Goal: Transaction & Acquisition: Purchase product/service

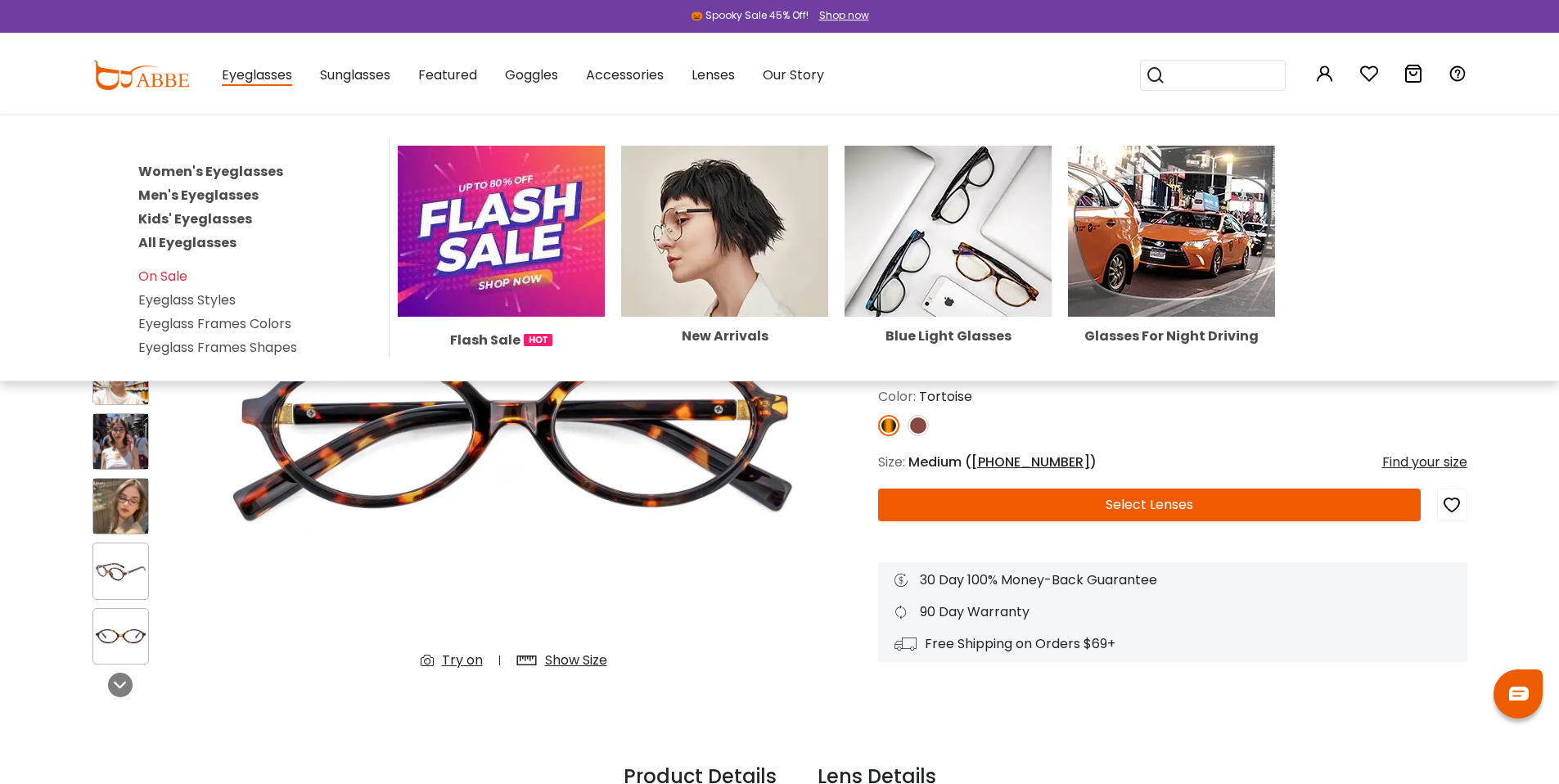
click at [214, 250] on link "All Eyeglasses" at bounding box center [187, 243] width 98 height 18
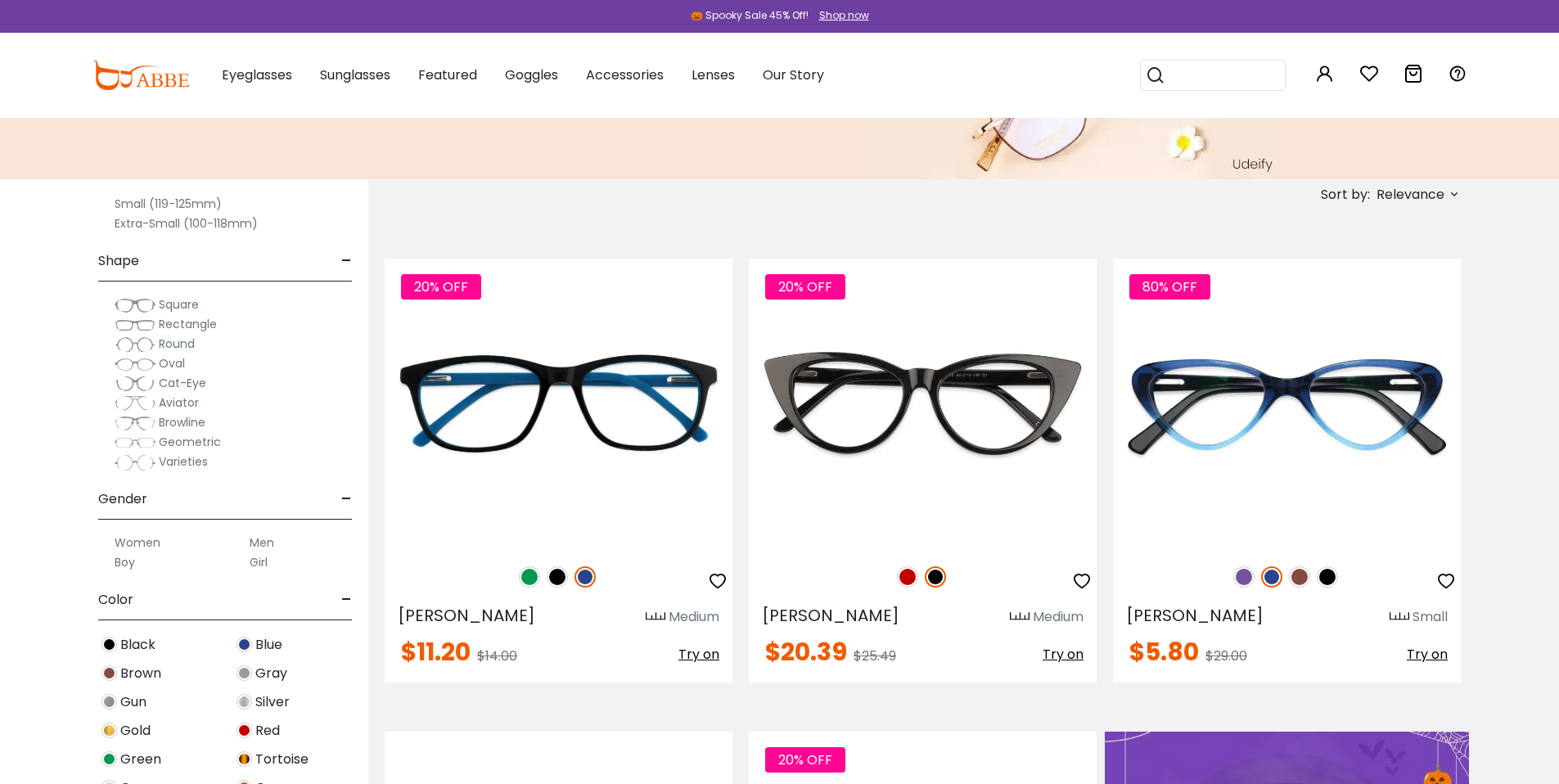
scroll to position [123, 0]
click at [173, 347] on span "Round" at bounding box center [176, 343] width 36 height 17
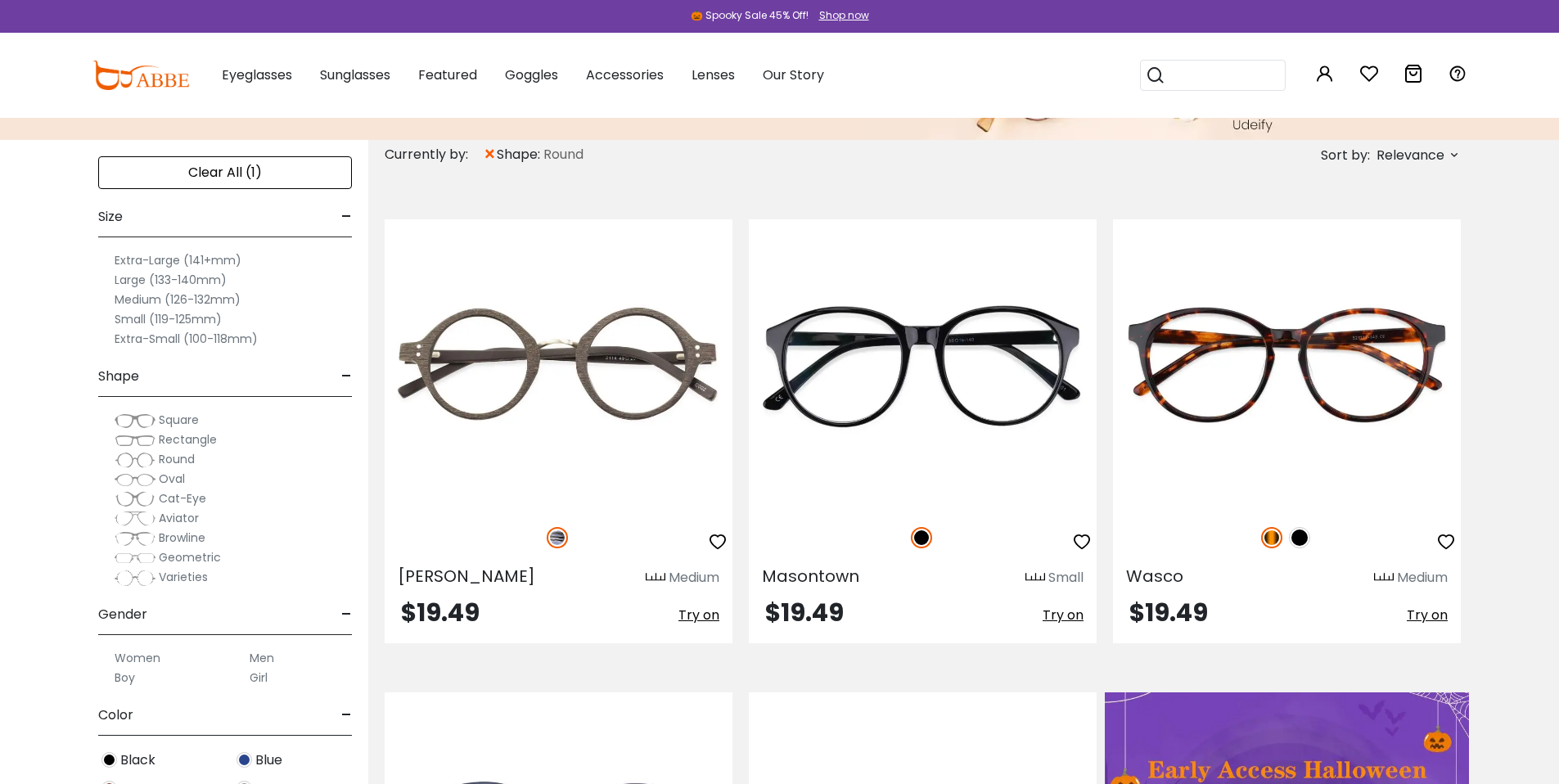
scroll to position [4, 0]
click at [178, 575] on span "Varieties" at bounding box center [183, 574] width 49 height 17
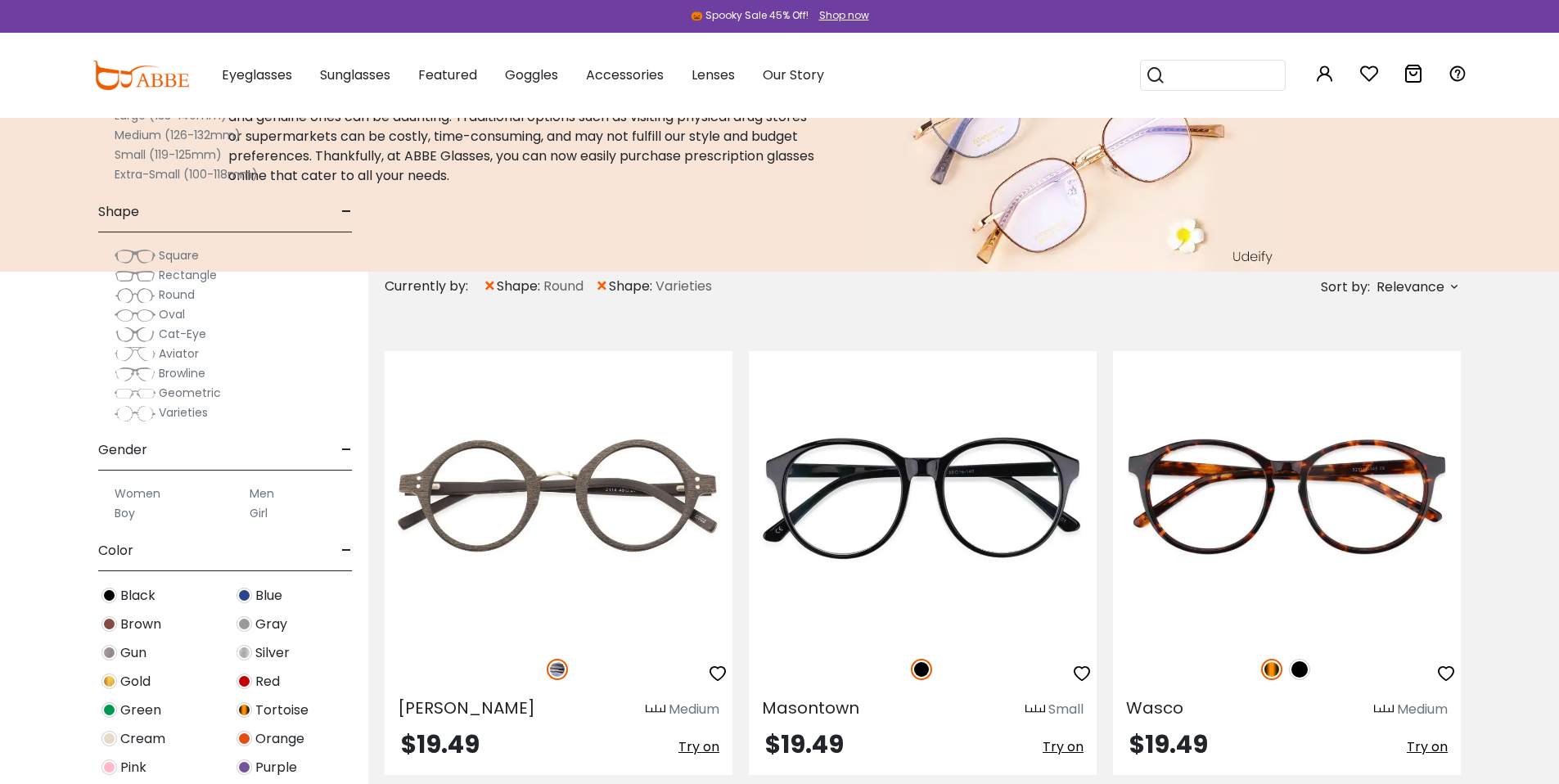
scroll to position [462, 0]
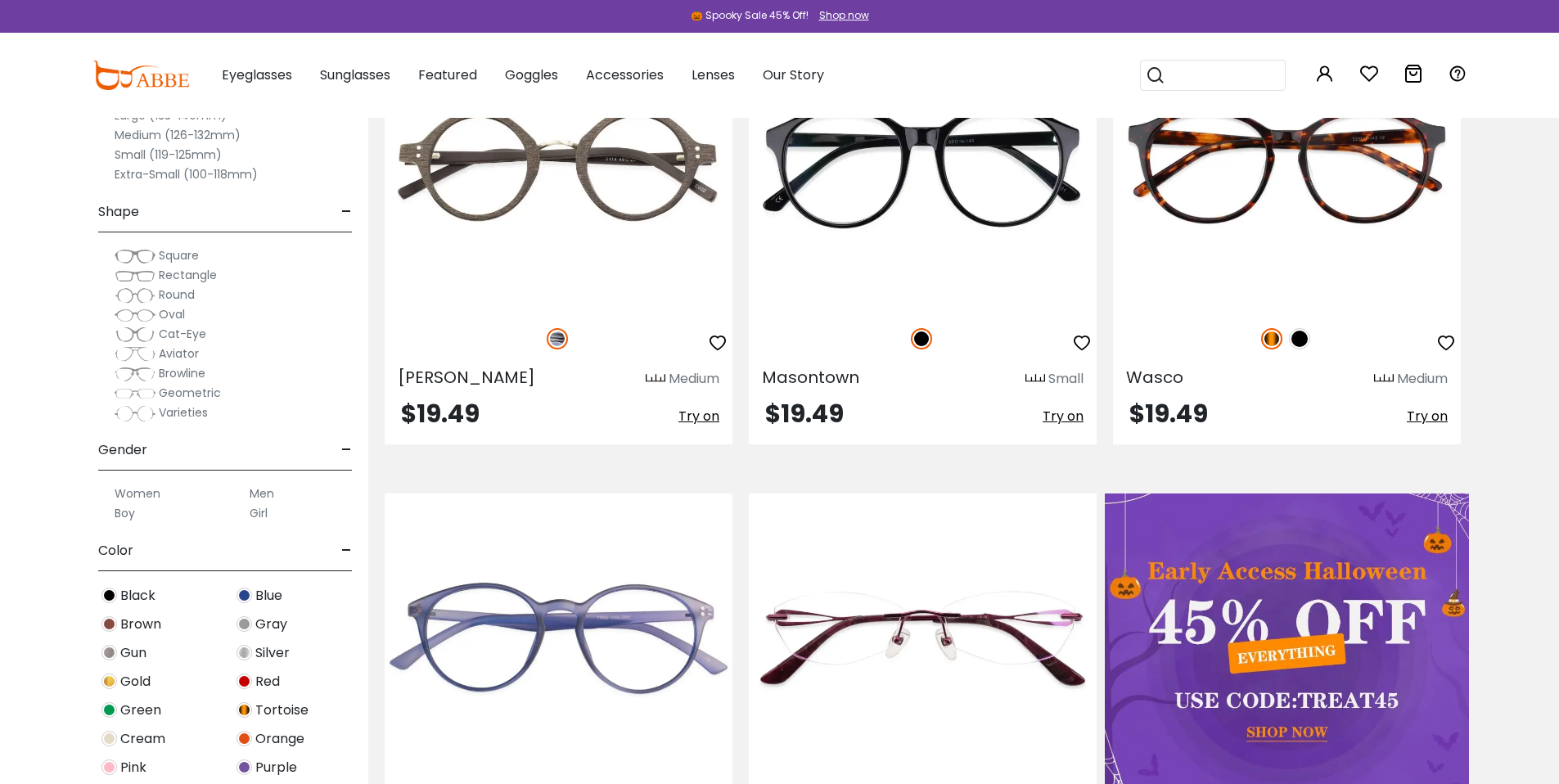
click at [188, 395] on span "Geometric" at bounding box center [190, 392] width 63 height 17
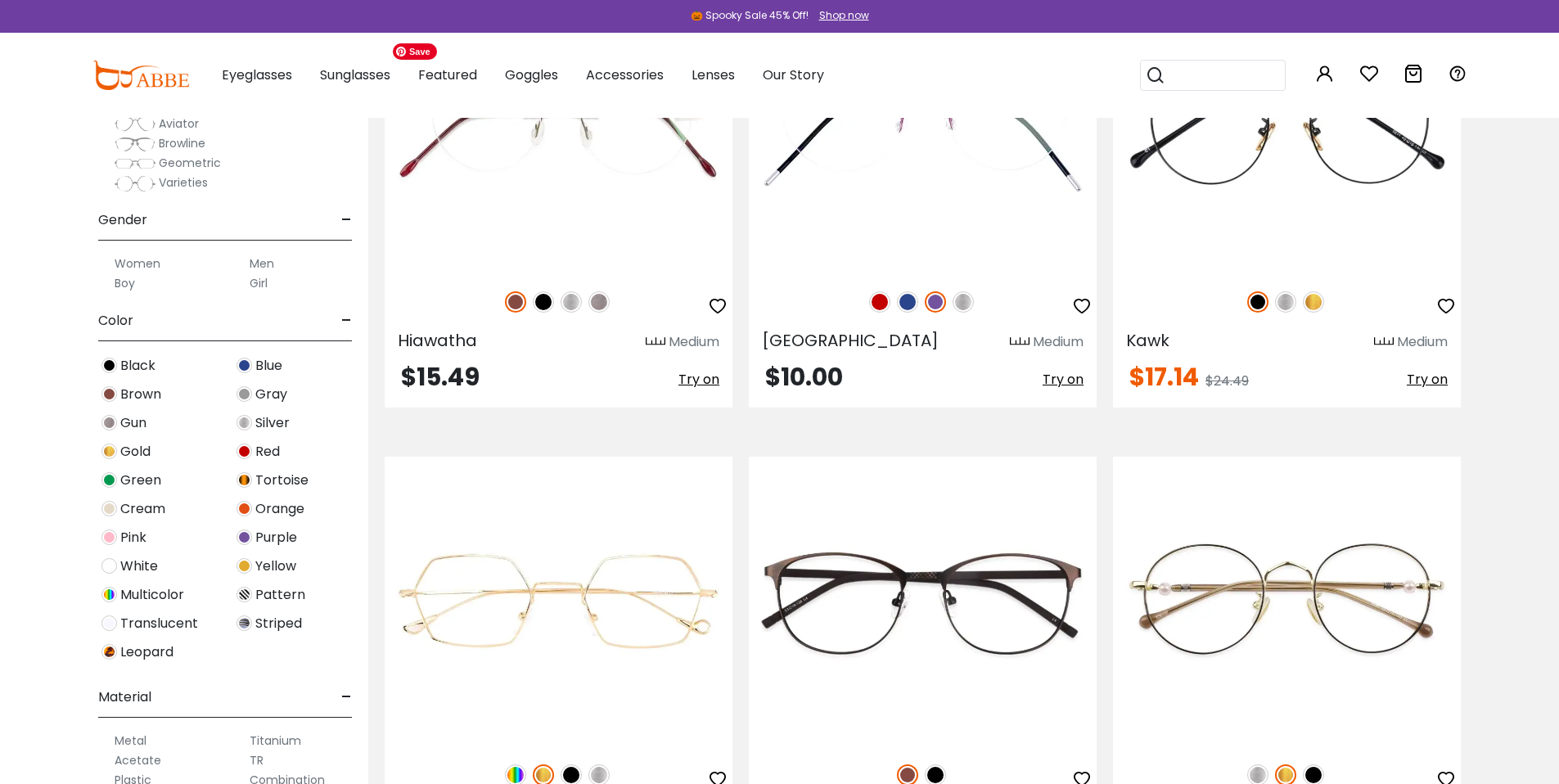
scroll to position [2396, 0]
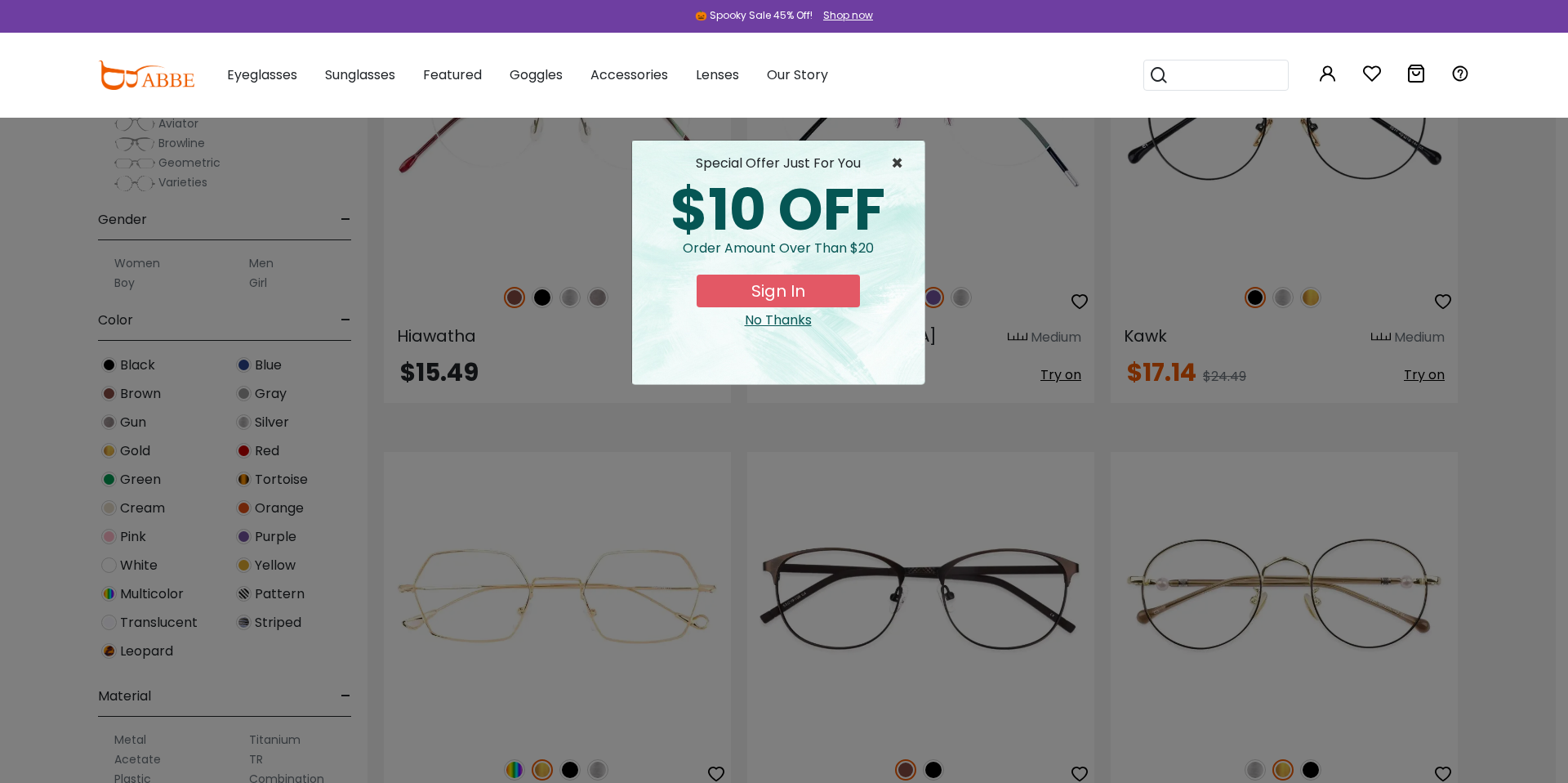
click at [898, 162] on span "×" at bounding box center [901, 162] width 20 height 19
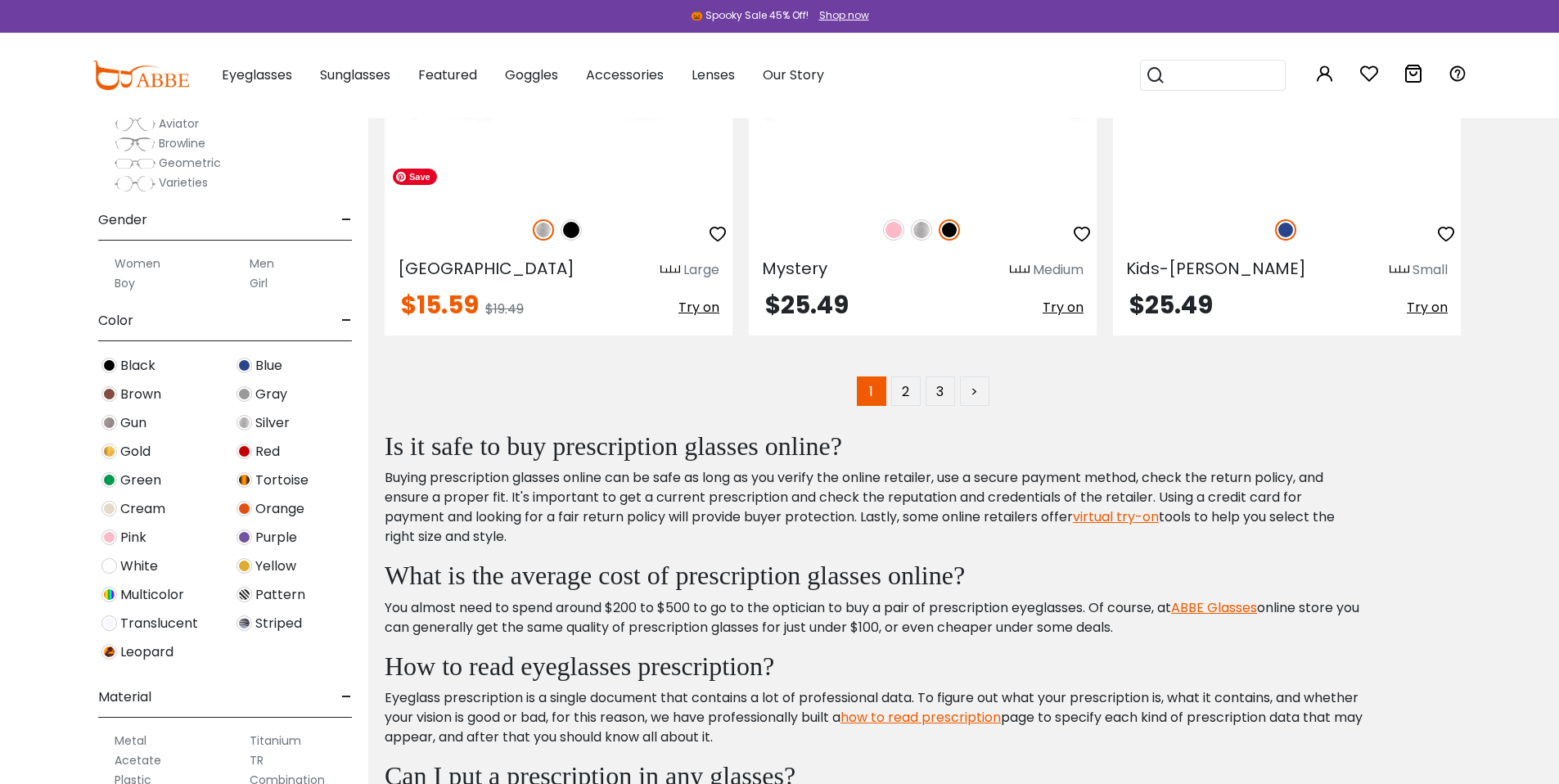
scroll to position [9563, 0]
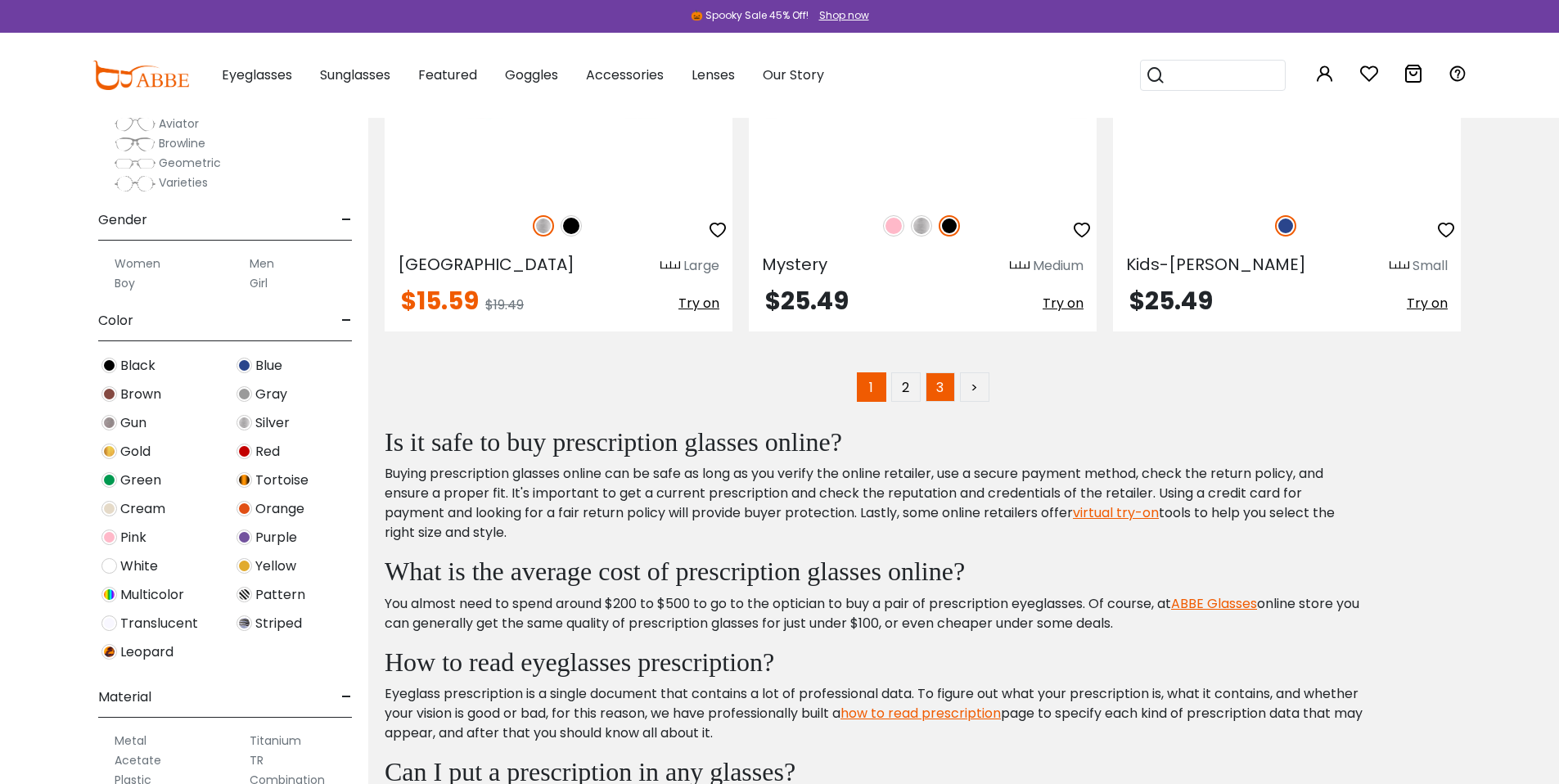
click at [943, 402] on link "3" at bounding box center [940, 387] width 29 height 29
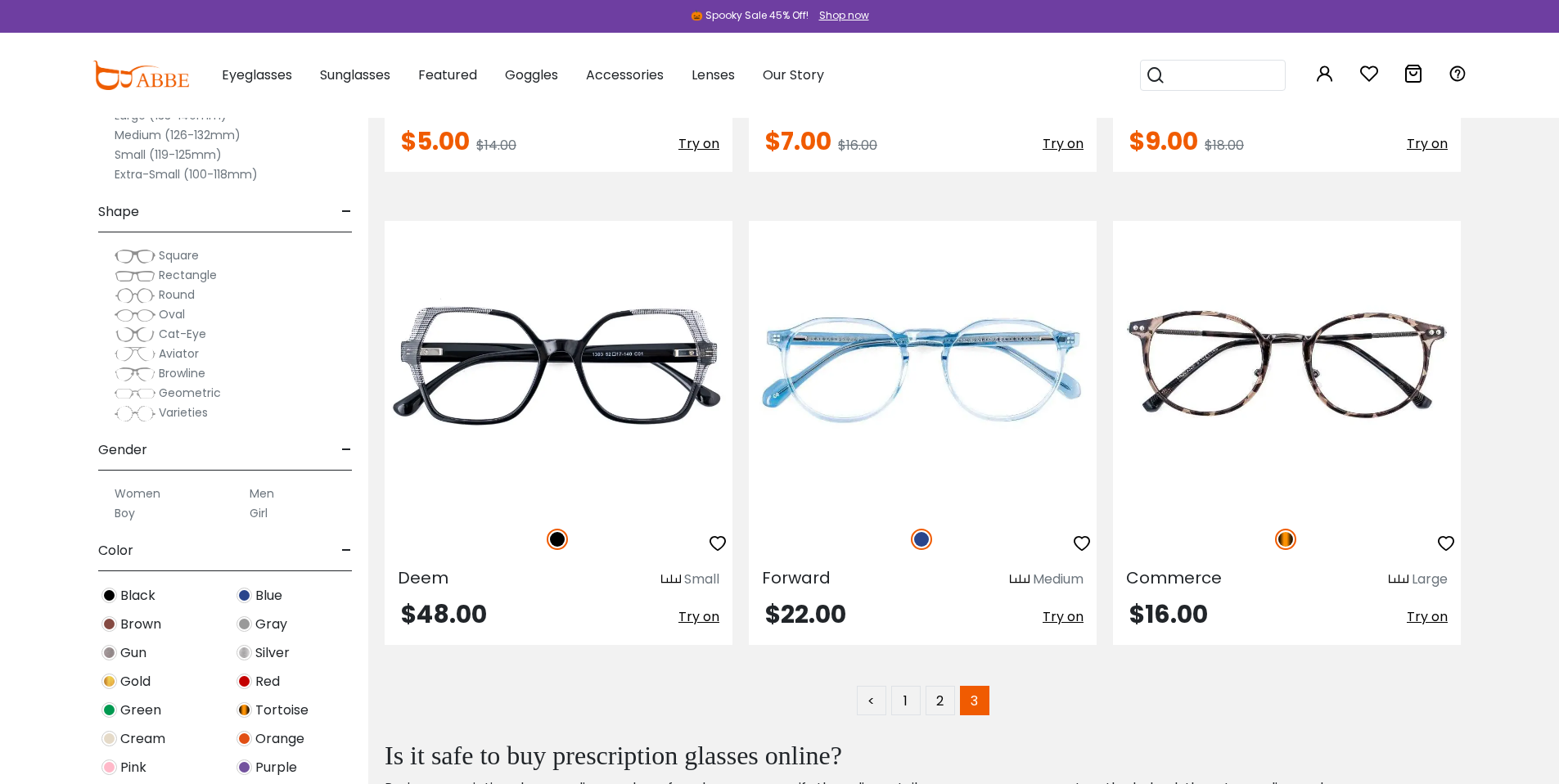
scroll to position [1042, 0]
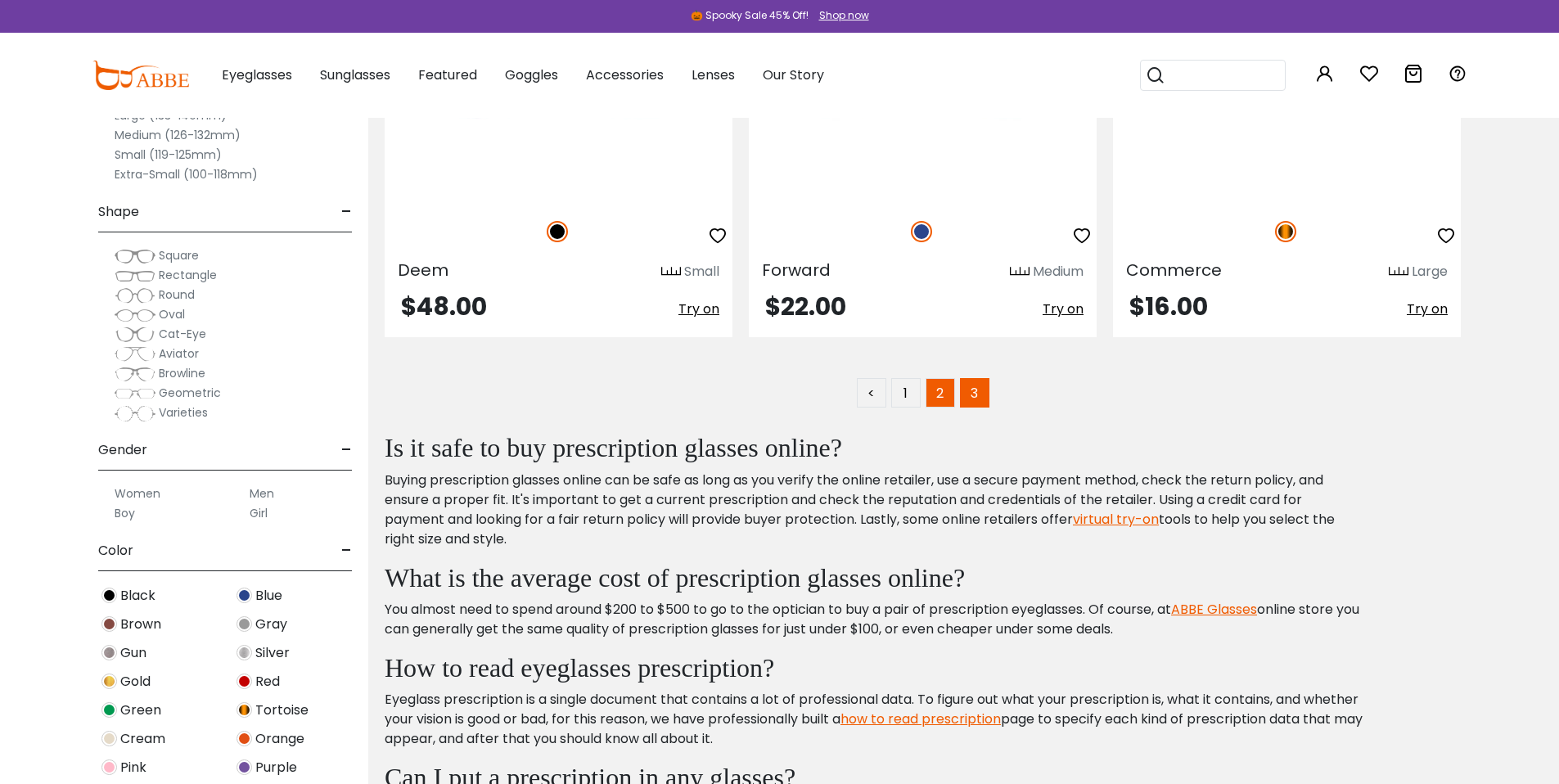
click at [941, 407] on link "2" at bounding box center [940, 392] width 29 height 29
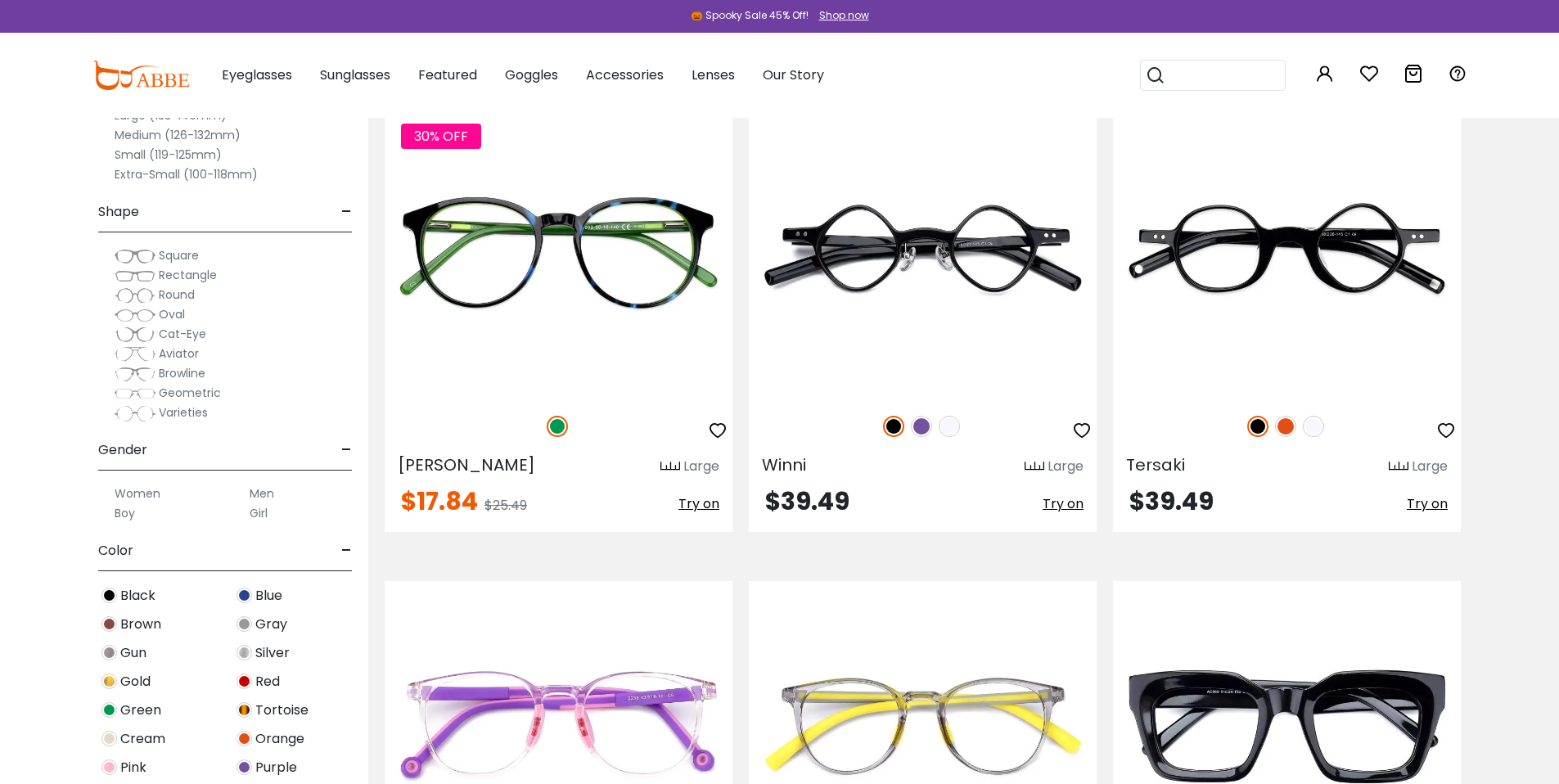
scroll to position [1344, 0]
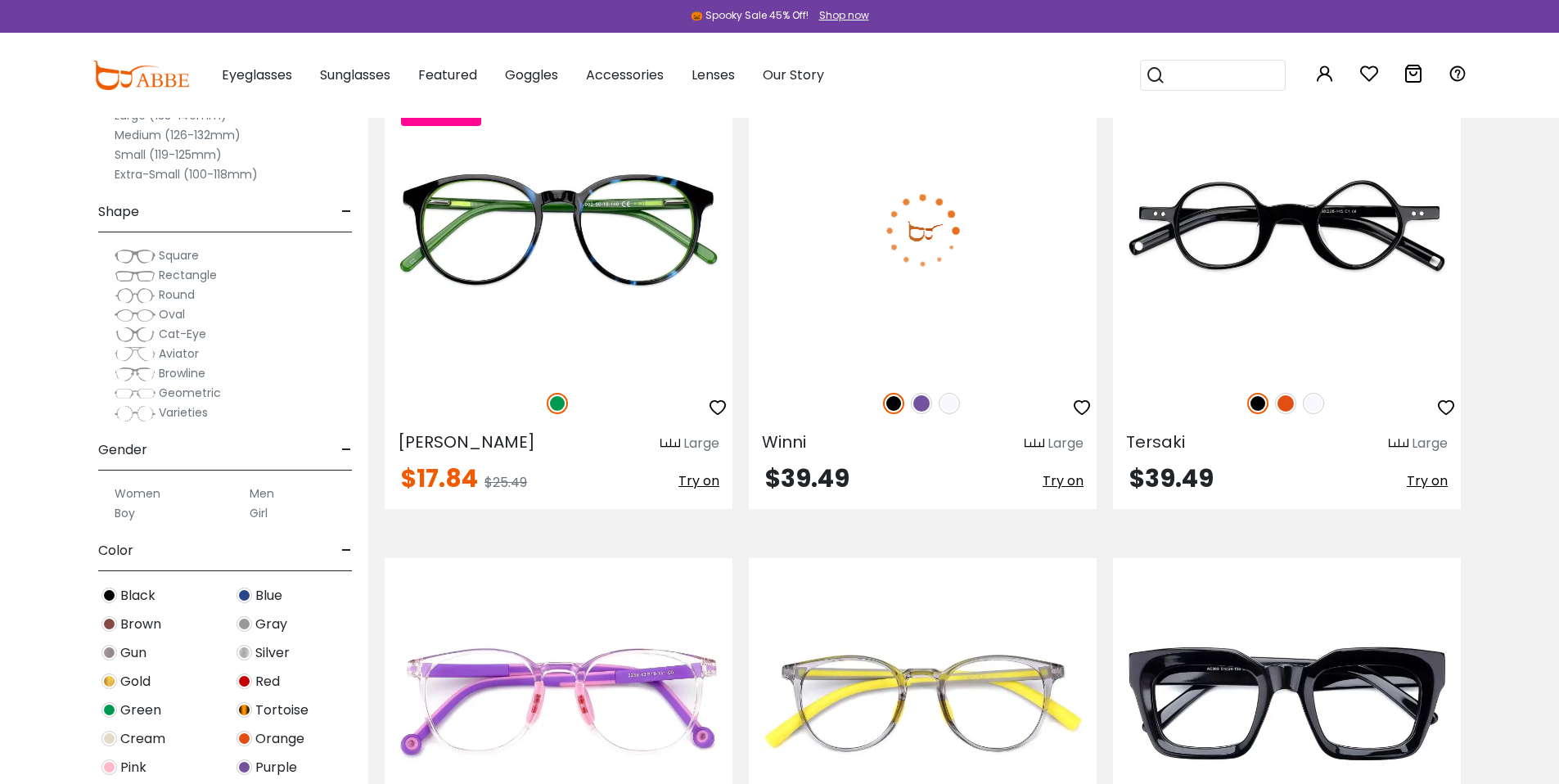
click at [920, 414] on img at bounding box center [921, 403] width 21 height 21
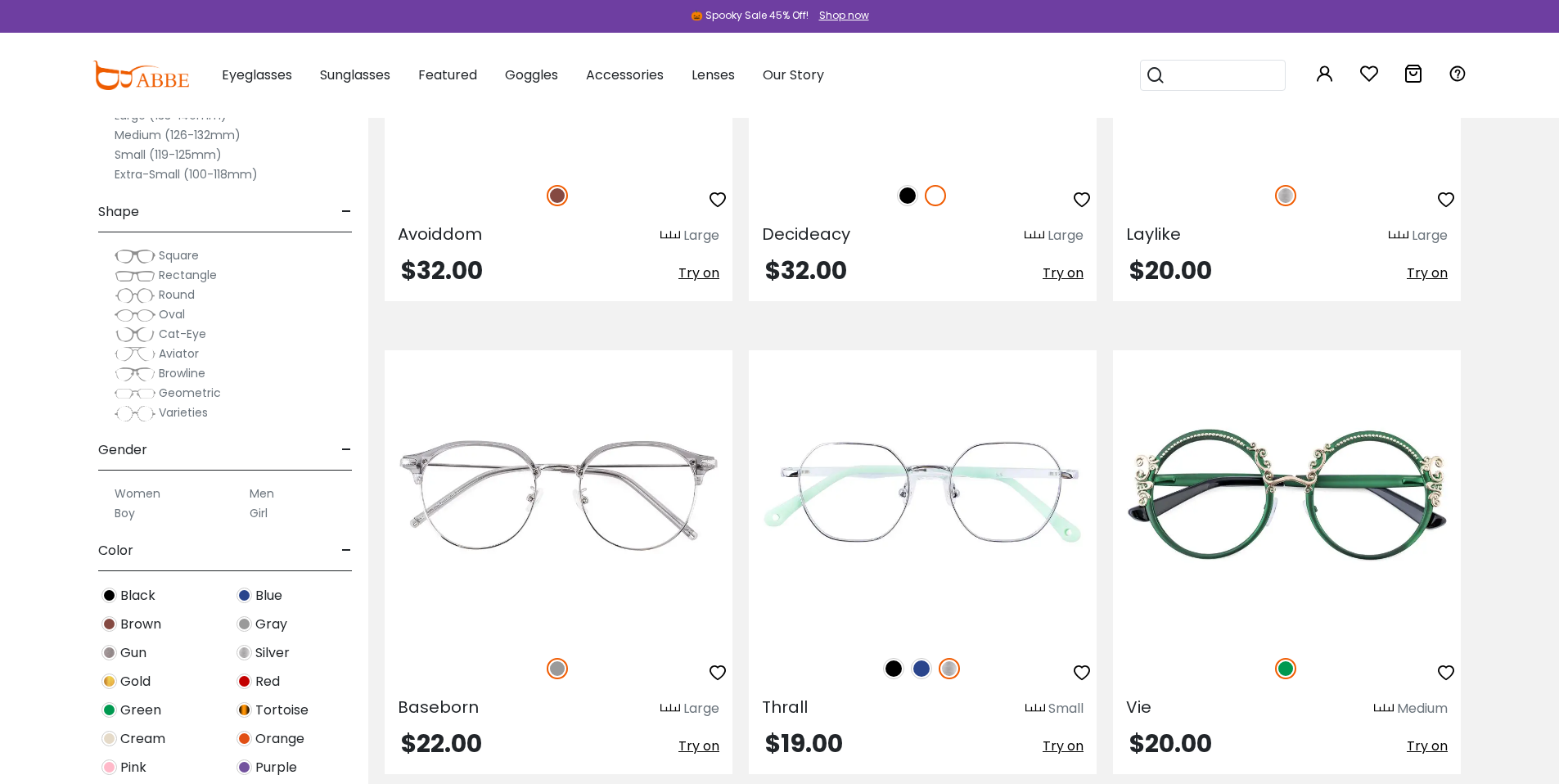
scroll to position [9130, 0]
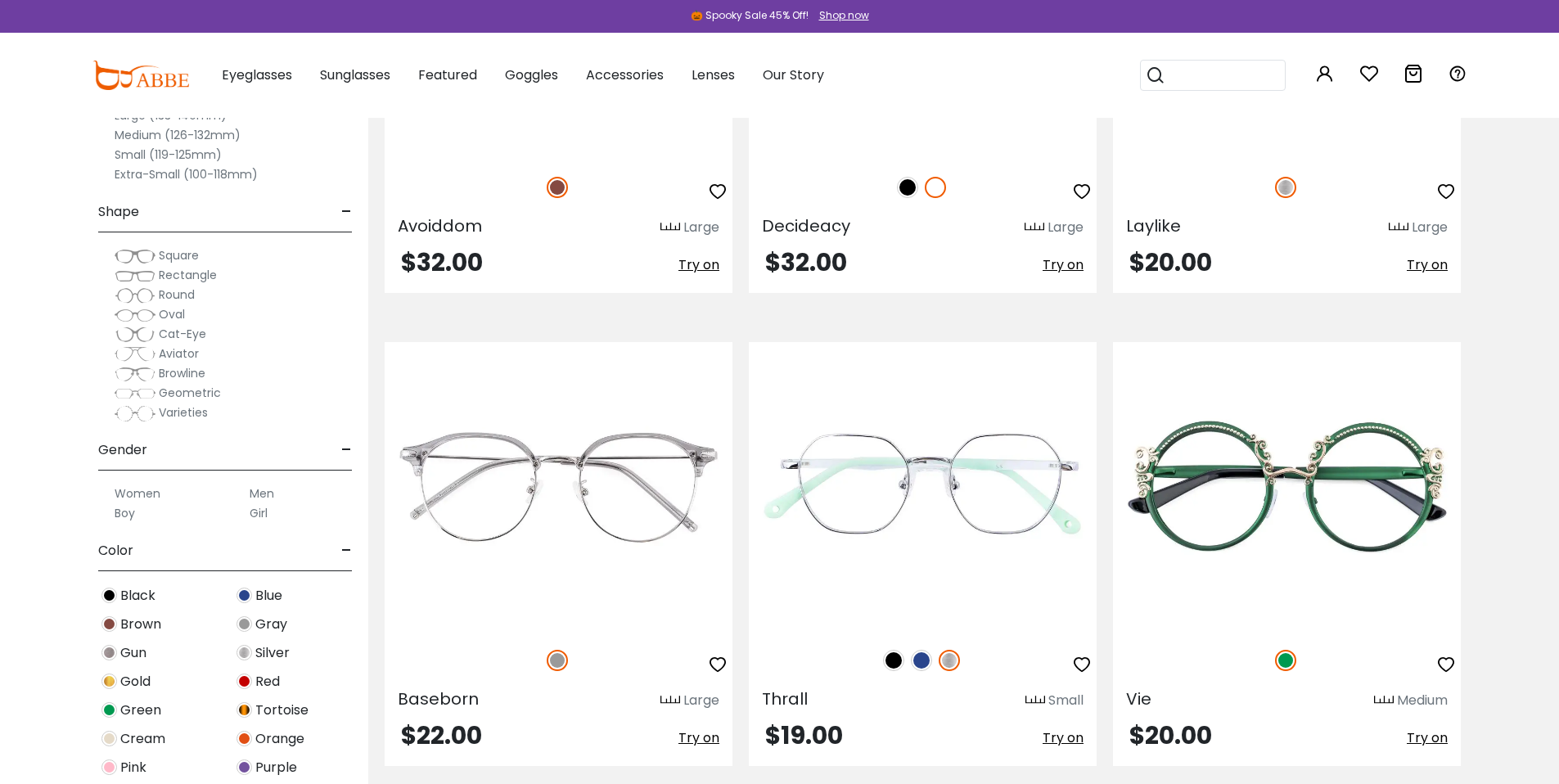
click at [906, 198] on img at bounding box center [907, 187] width 21 height 21
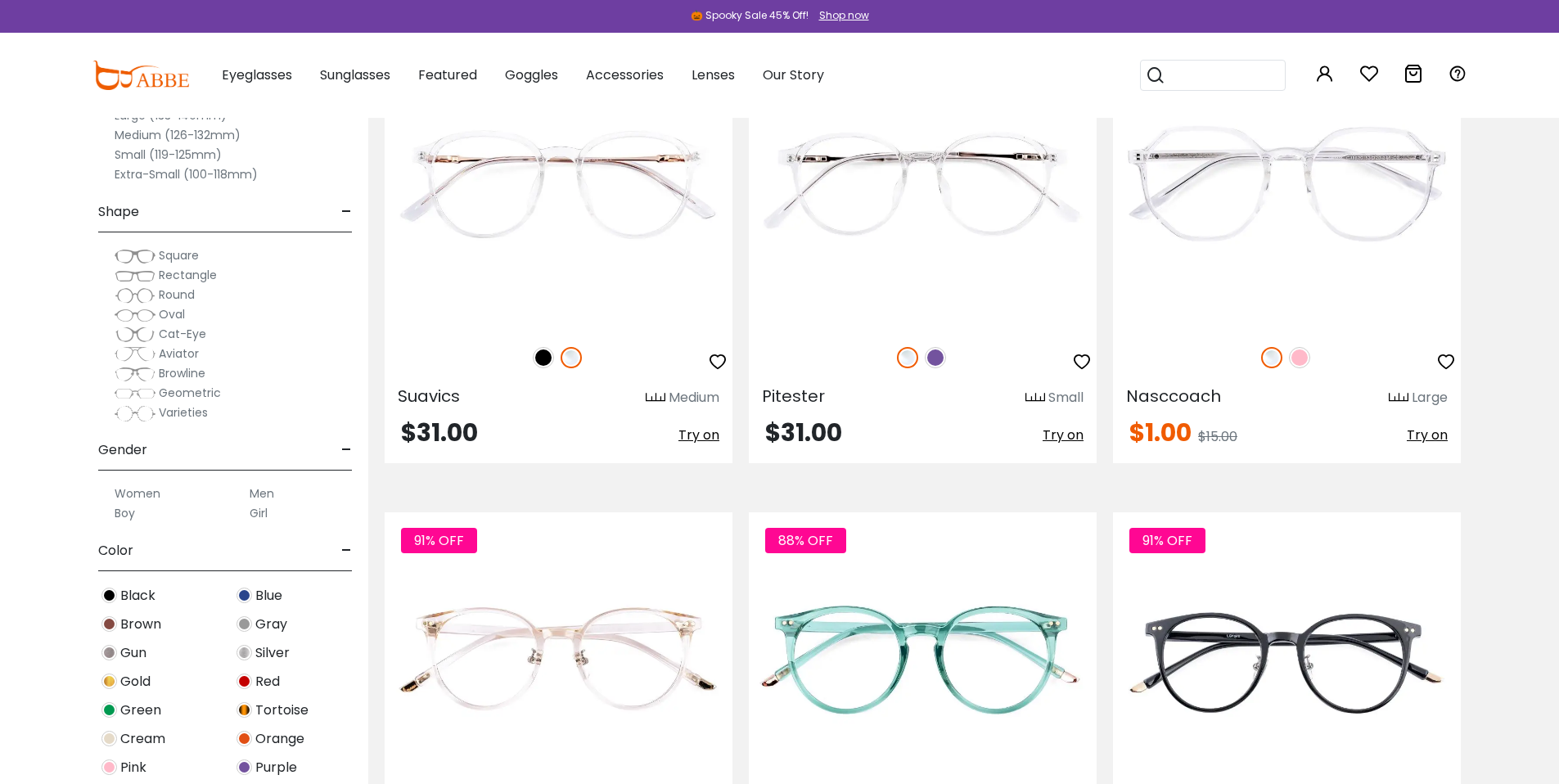
scroll to position [4638, 0]
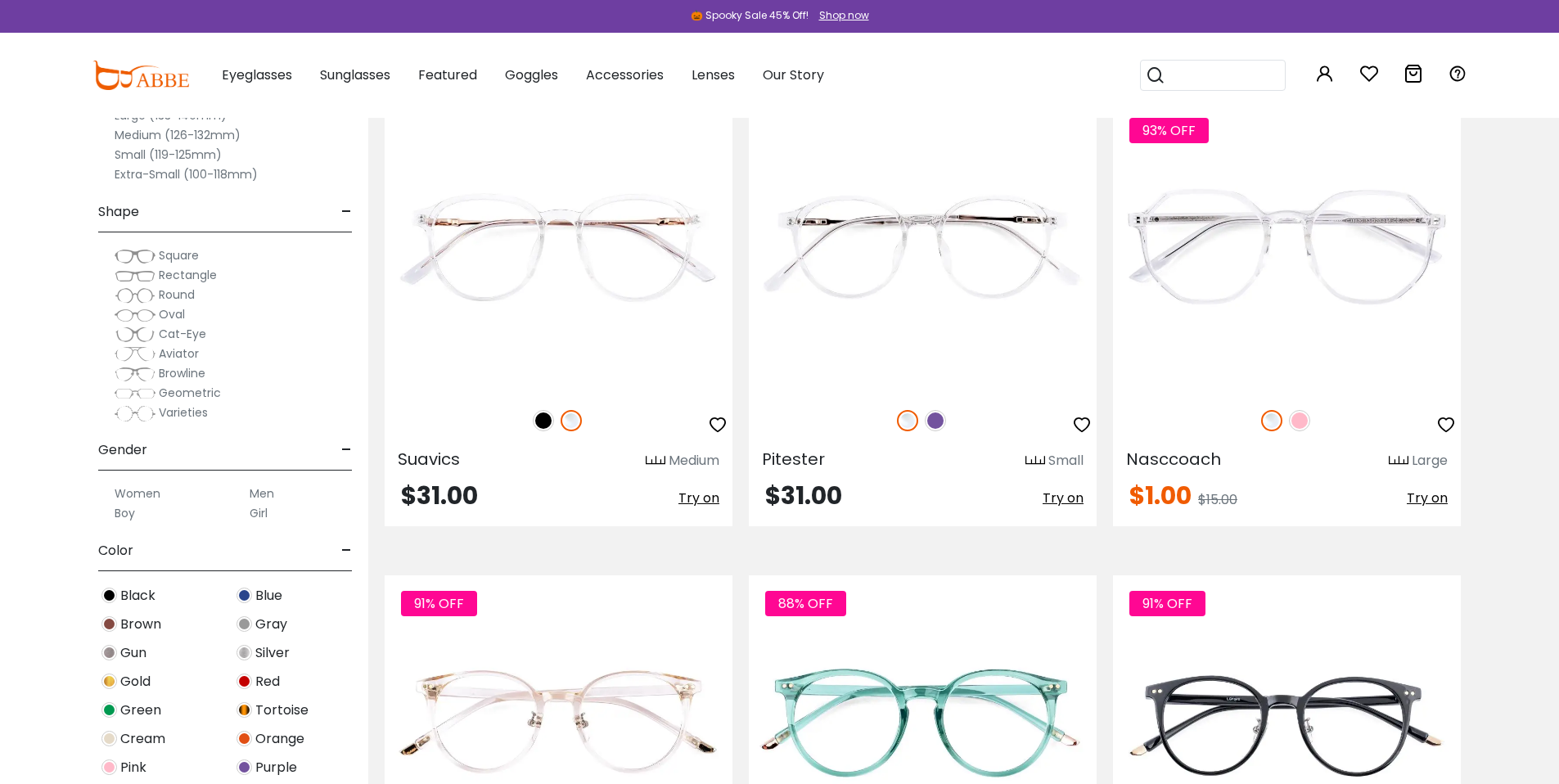
click at [300, 137] on div "Medium (126-132mm)" at bounding box center [225, 134] width 254 height 19
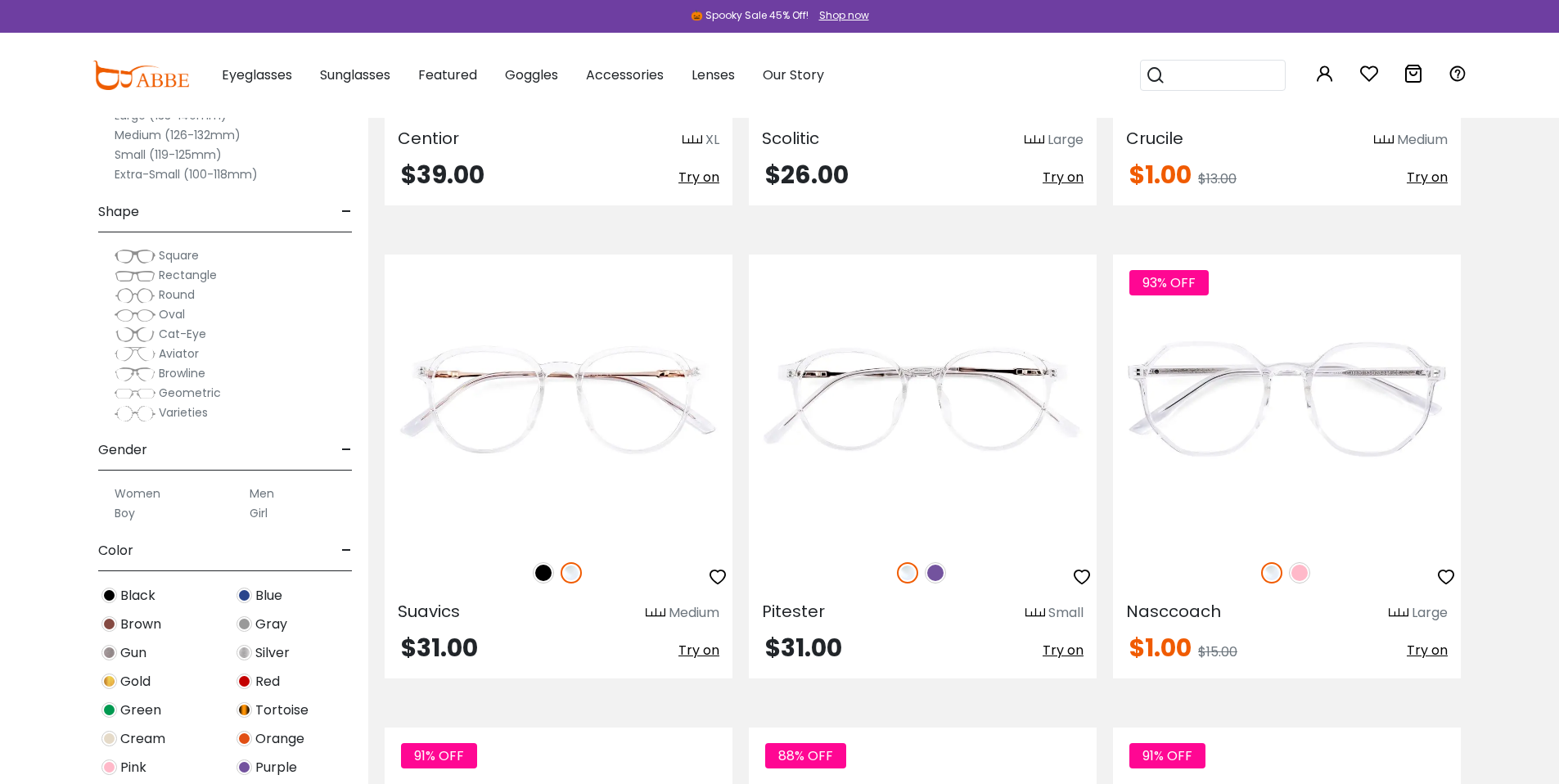
scroll to position [4455, 0]
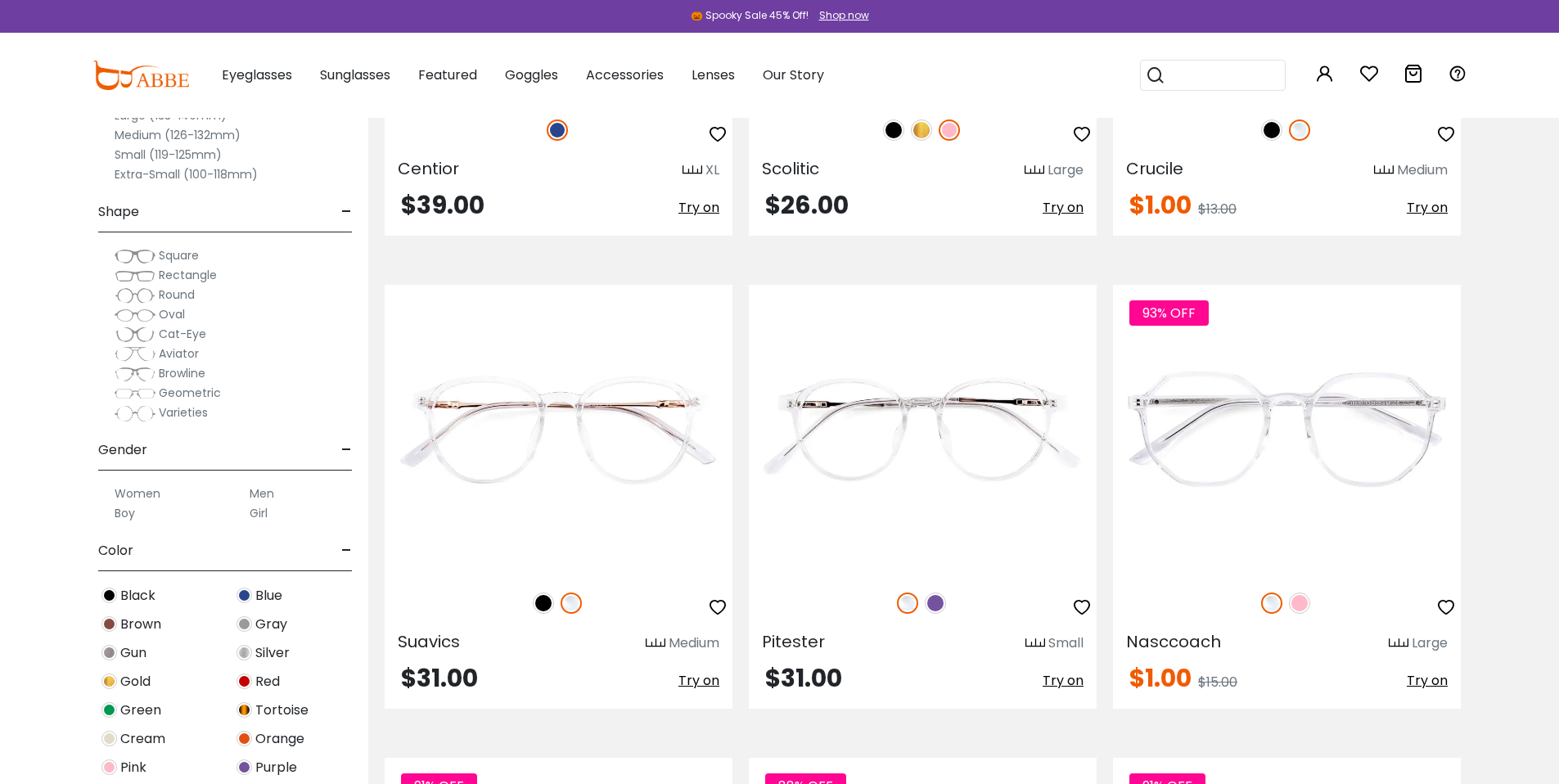
click at [188, 152] on label "Small (119-125mm)" at bounding box center [168, 154] width 108 height 19
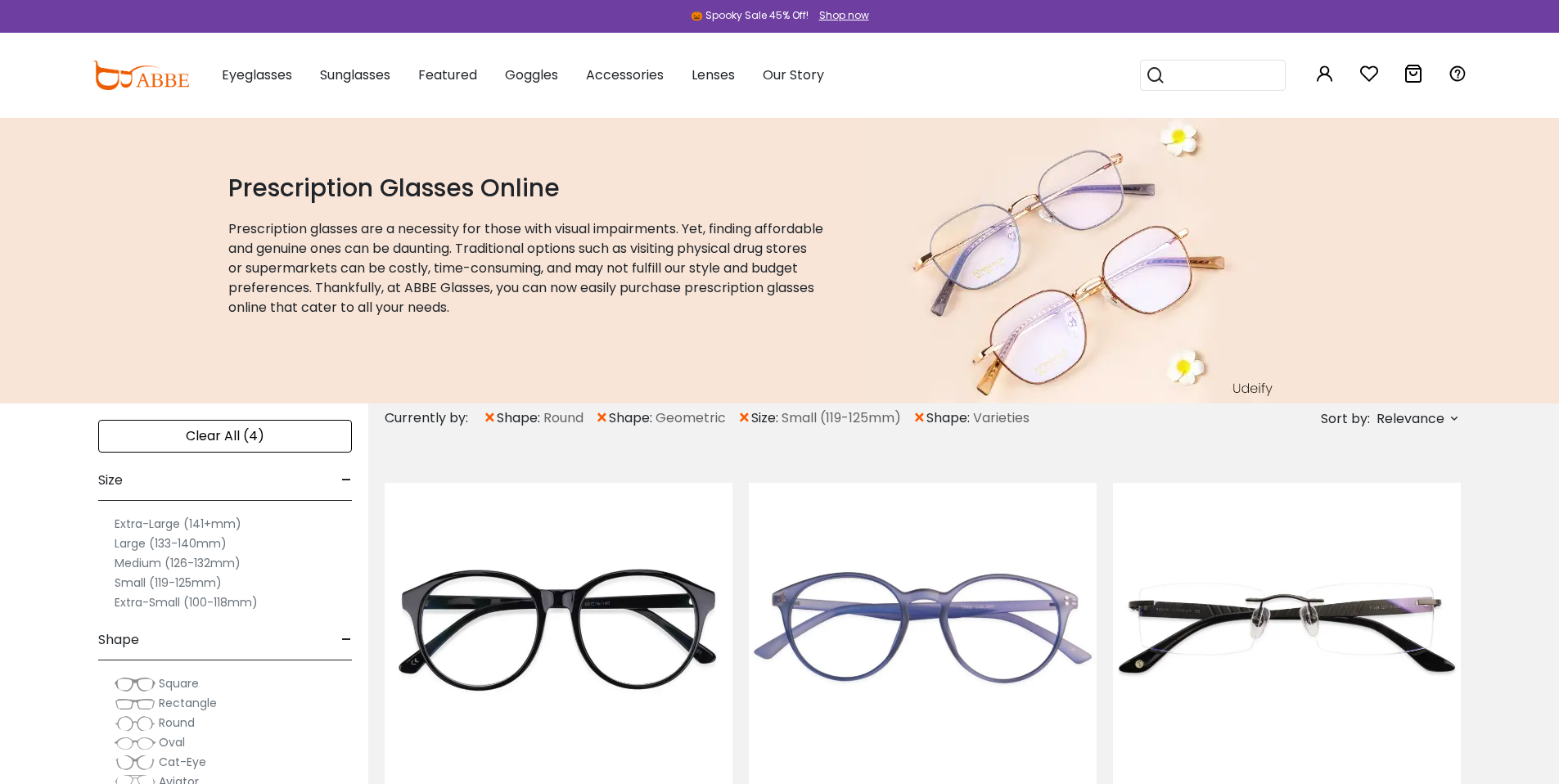
click at [294, 436] on div "Clear All (4)" at bounding box center [225, 437] width 254 height 33
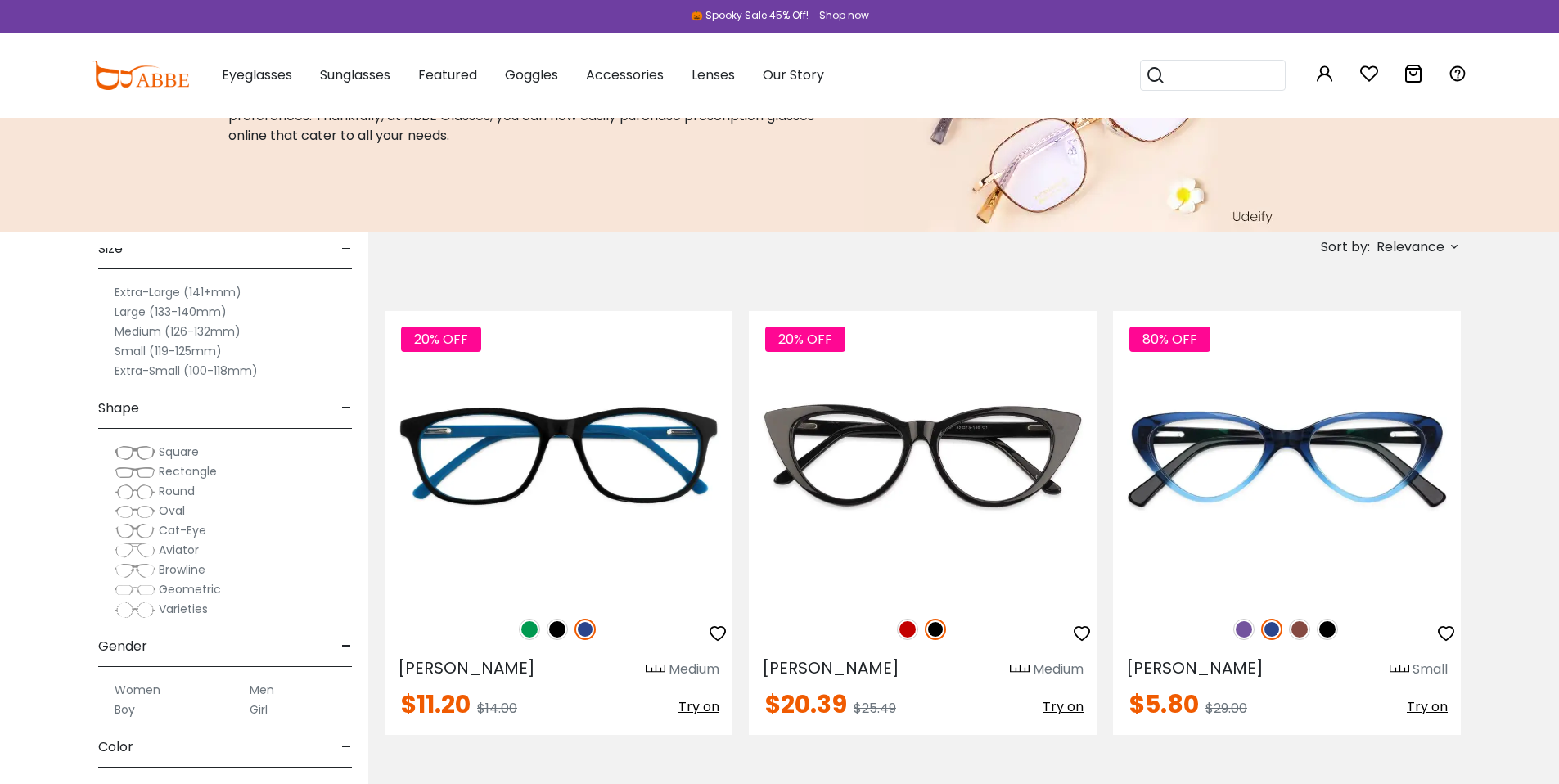
scroll to position [207, 0]
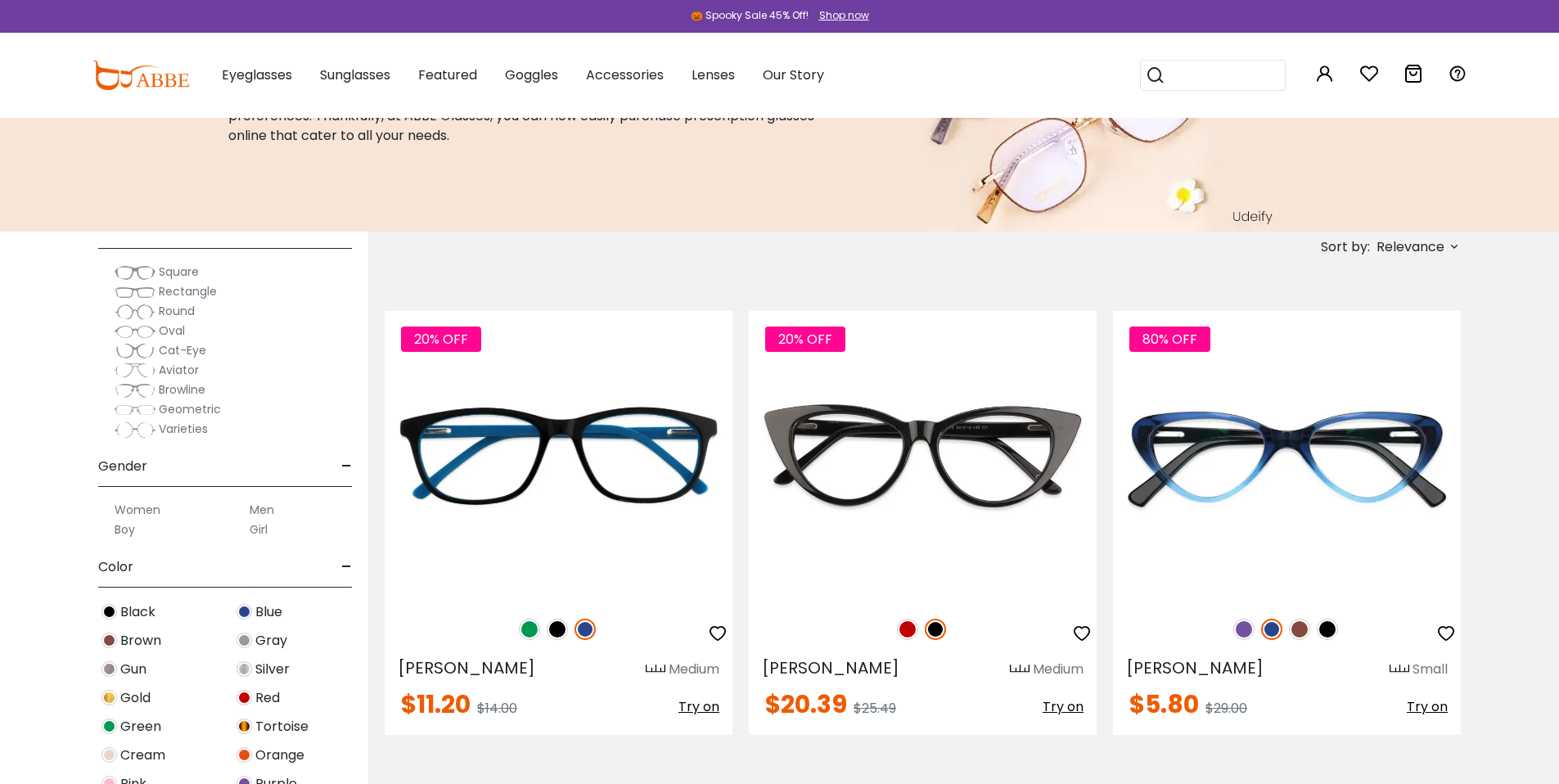
click at [183, 350] on span "Cat-Eye" at bounding box center [183, 350] width 48 height 17
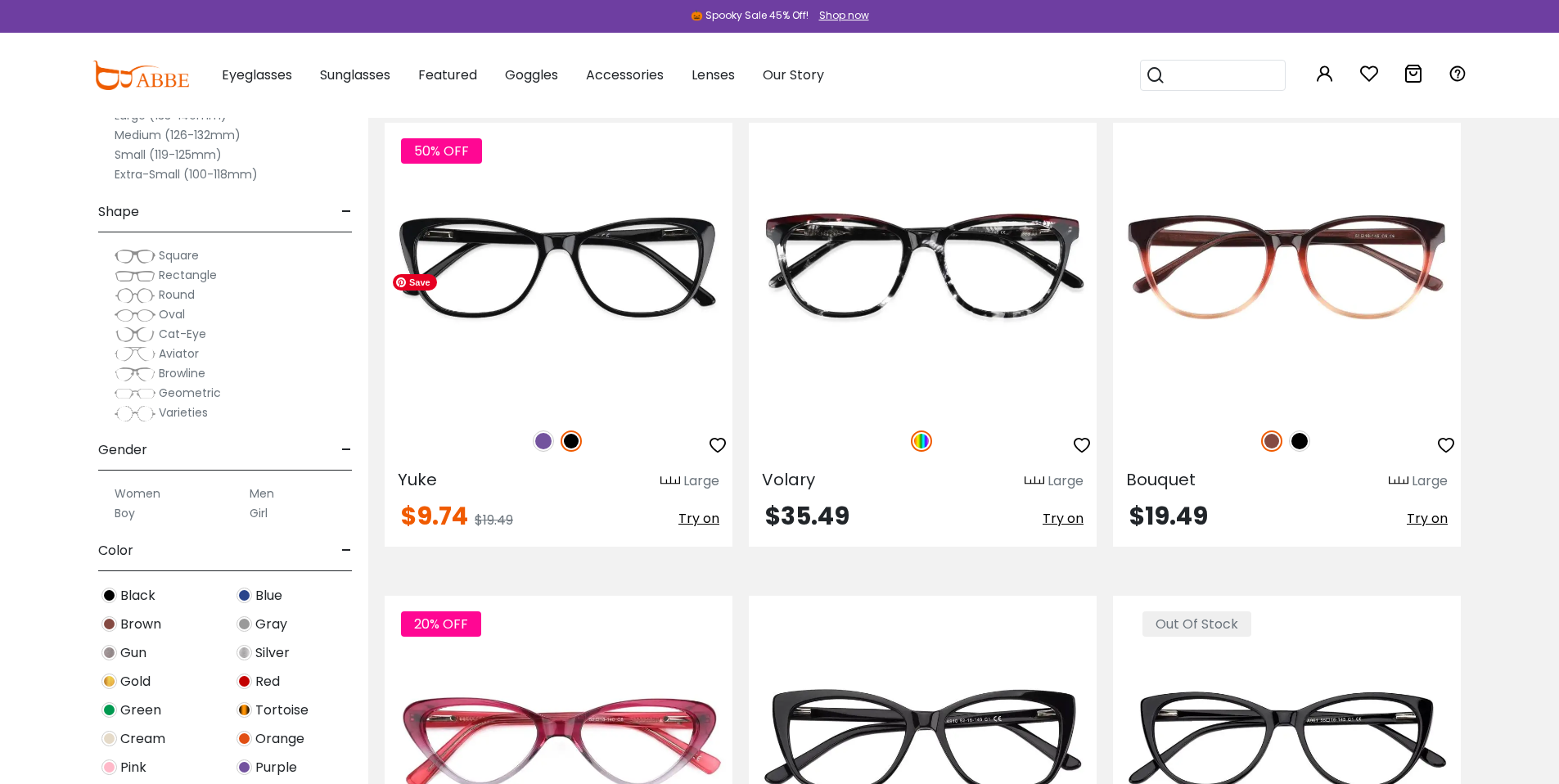
scroll to position [6190, 0]
